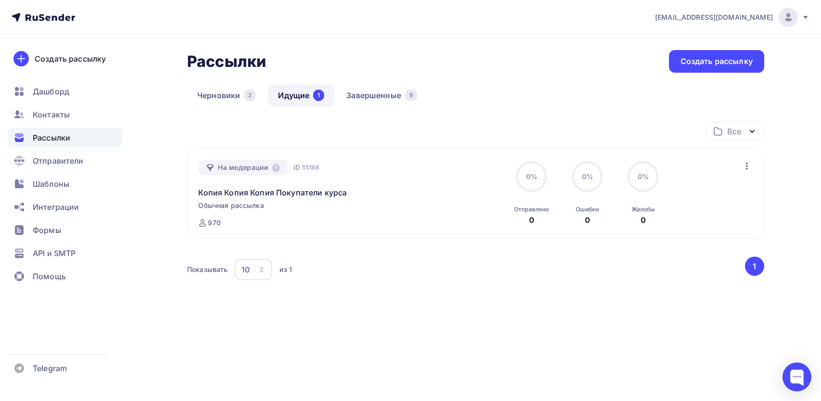
click at [703, 16] on span "[EMAIL_ADDRESS][DOMAIN_NAME]" at bounding box center [714, 18] width 118 height 10
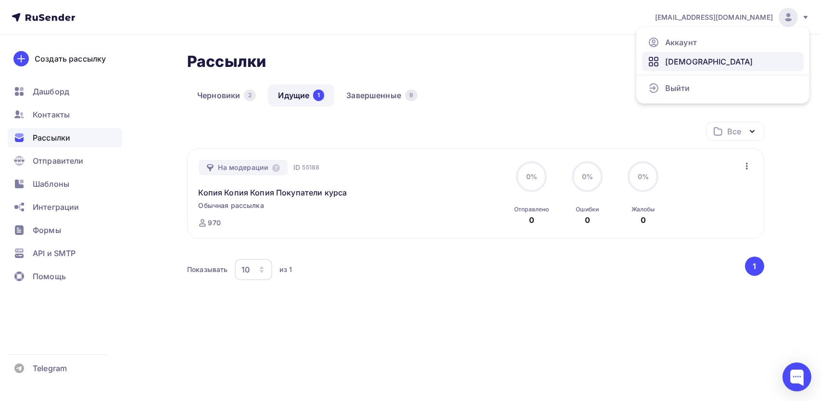
click at [699, 66] on link "[DEMOGRAPHIC_DATA]" at bounding box center [723, 61] width 162 height 19
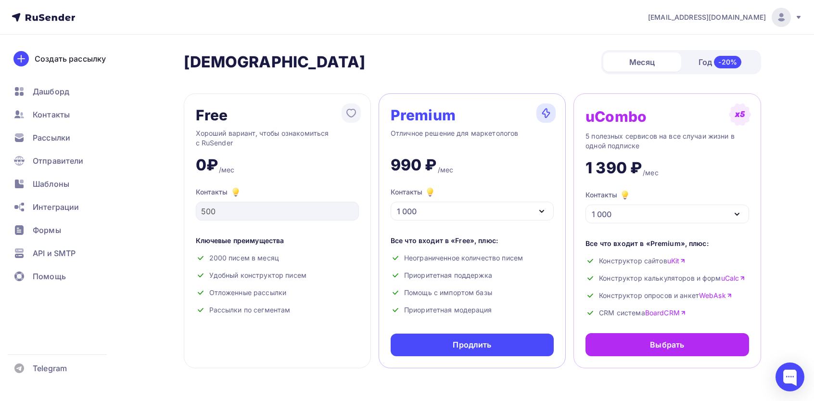
click at [443, 206] on div "1 000" at bounding box center [471, 210] width 163 height 19
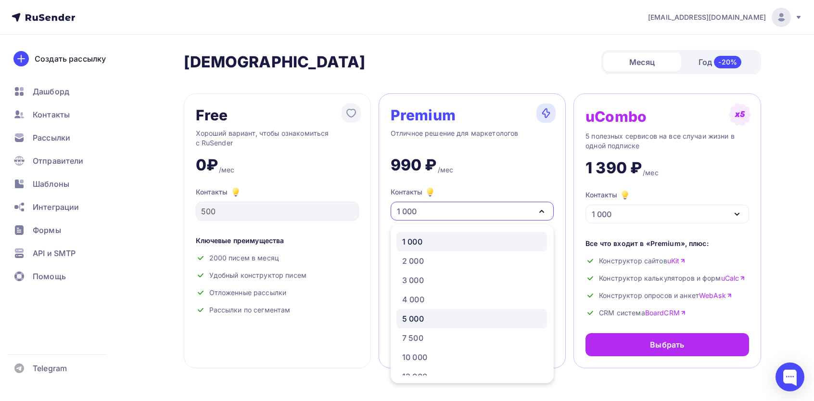
scroll to position [128, 0]
click at [421, 322] on div "30 000" at bounding box center [415, 325] width 26 height 12
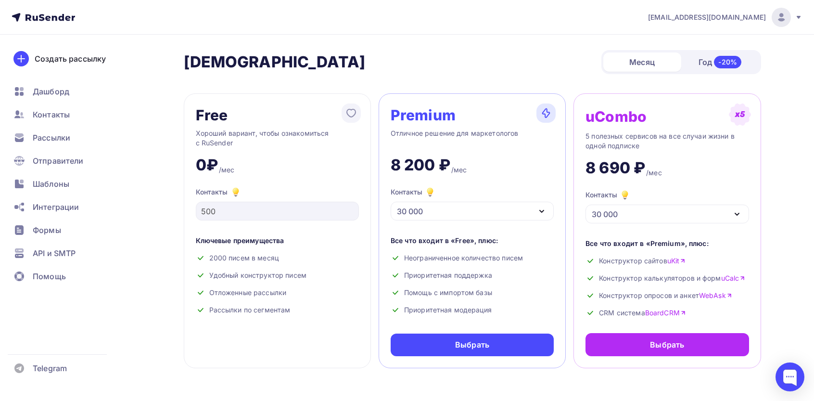
click at [440, 209] on div "30 000" at bounding box center [471, 210] width 163 height 19
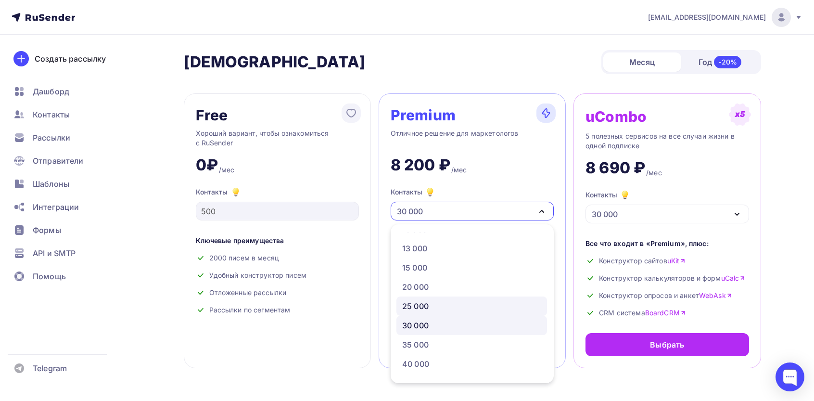
click at [423, 305] on div "25 000" at bounding box center [415, 306] width 26 height 12
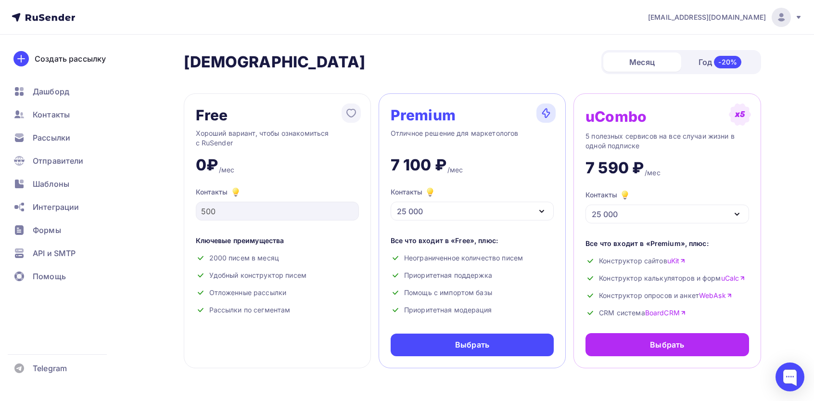
click at [448, 211] on div "25 000" at bounding box center [471, 210] width 163 height 19
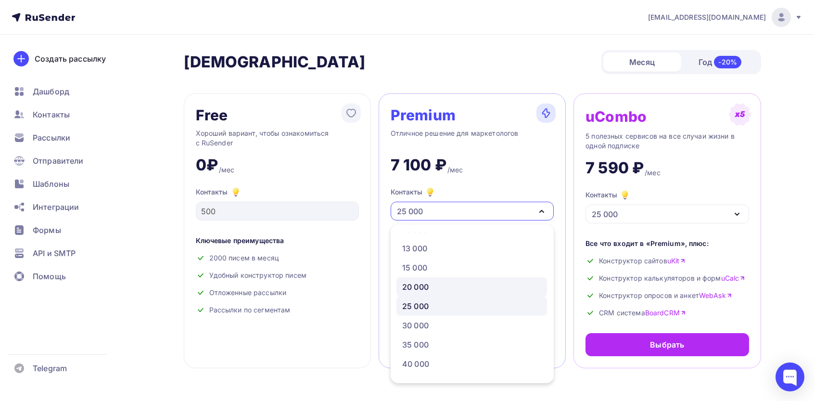
click at [428, 286] on div "20 000" at bounding box center [415, 287] width 26 height 12
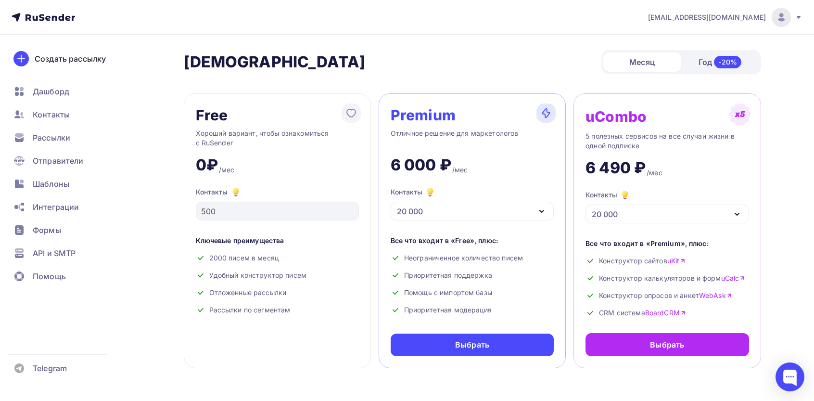
click at [434, 209] on div "20 000" at bounding box center [471, 210] width 163 height 19
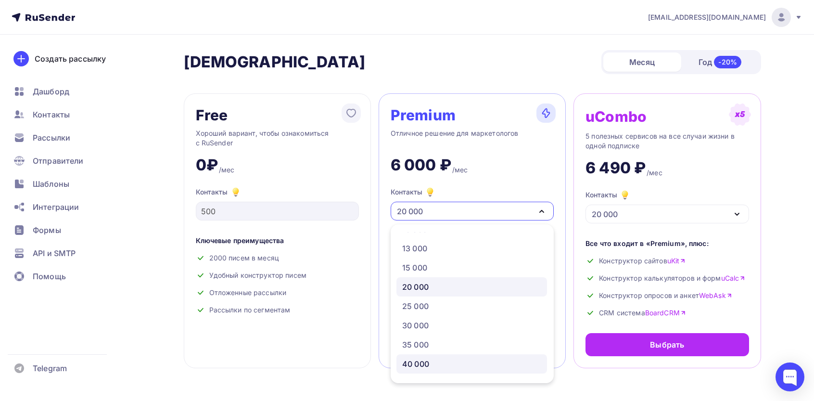
click at [423, 363] on div "40 000" at bounding box center [415, 364] width 27 height 12
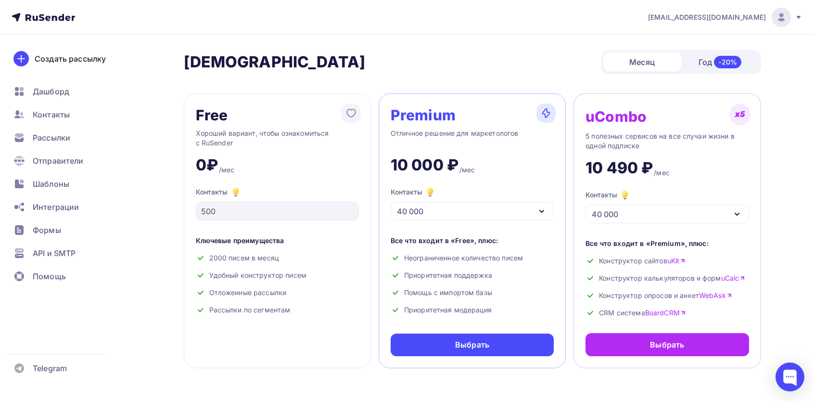
click at [433, 249] on div "Все что входит в «Free», плюс: Неограниченное количество писем Приоритетная под…" at bounding box center [471, 275] width 163 height 79
